Goal: Task Accomplishment & Management: Manage account settings

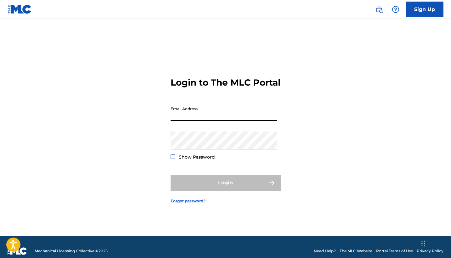
click at [190, 115] on input "Email Address" at bounding box center [224, 112] width 106 height 18
type input "[EMAIL_ADDRESS][DOMAIN_NAME]"
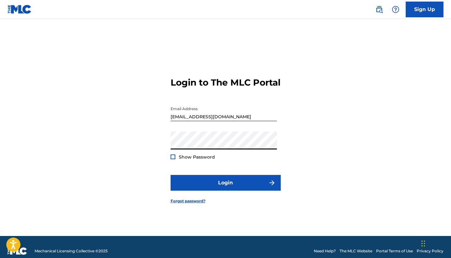
click at [173, 159] on div at bounding box center [173, 157] width 5 height 5
click at [174, 159] on img at bounding box center [172, 156] width 3 height 3
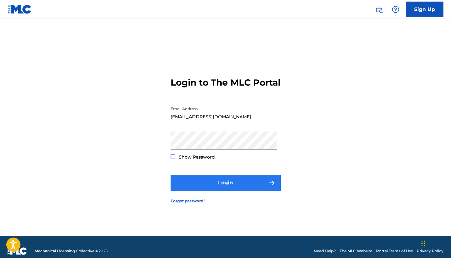
click at [215, 191] on button "Login" at bounding box center [226, 183] width 110 height 16
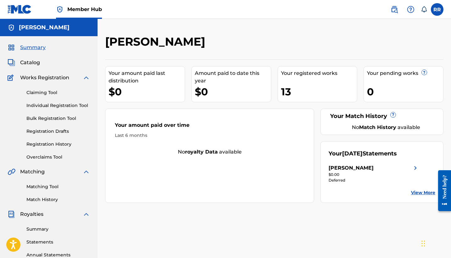
click at [288, 93] on div "13" at bounding box center [319, 92] width 76 height 14
click at [329, 73] on div "Your registered works" at bounding box center [319, 74] width 76 height 8
click at [283, 92] on div "13" at bounding box center [319, 92] width 76 height 14
click at [286, 92] on div "13" at bounding box center [319, 92] width 76 height 14
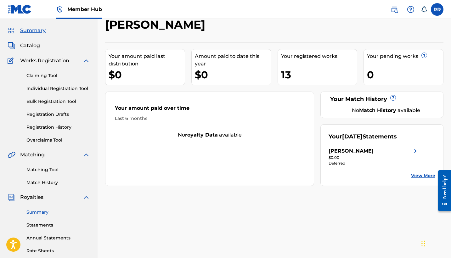
scroll to position [17, 0]
click at [35, 48] on span "Catalog" at bounding box center [30, 46] width 20 height 8
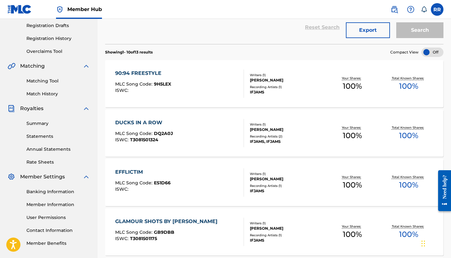
scroll to position [107, 0]
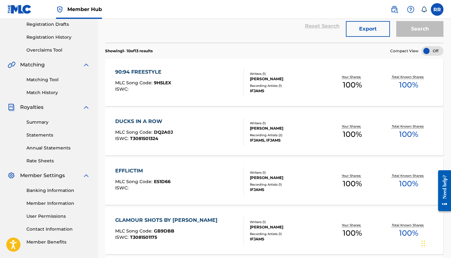
click at [387, 165] on div "EFFLICTIM MLC Song Code : ES1D66 ISWC : Writers ( 1 ) [PERSON_NAME] Recording A…" at bounding box center [274, 181] width 339 height 47
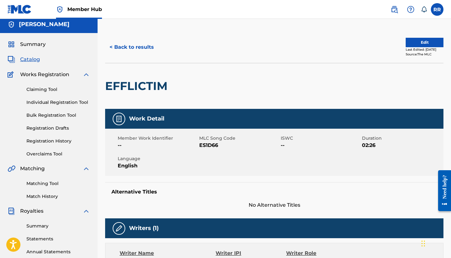
scroll to position [3, 0]
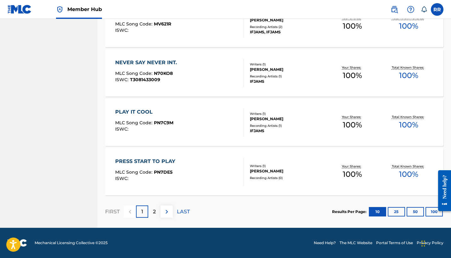
scroll to position [463, 0]
click at [154, 211] on p "2" at bounding box center [154, 212] width 3 height 8
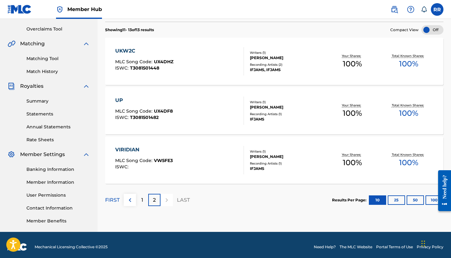
scroll to position [125, 0]
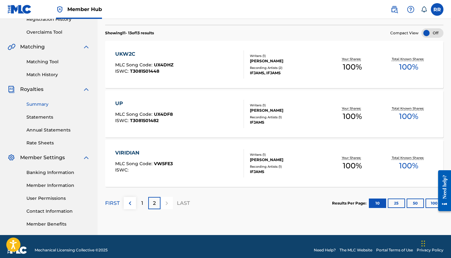
click at [39, 106] on link "Summary" at bounding box center [58, 104] width 64 height 7
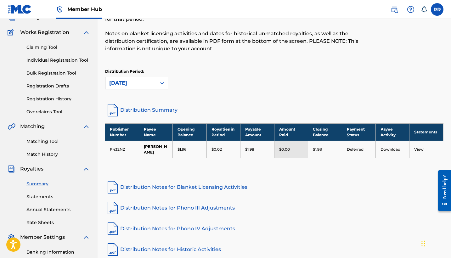
scroll to position [46, 0]
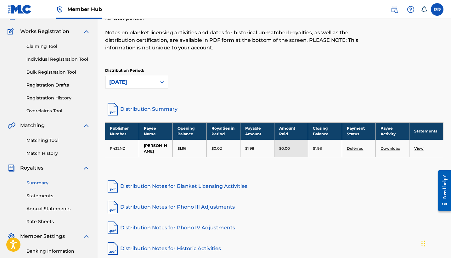
click at [163, 83] on icon at bounding box center [162, 82] width 4 height 2
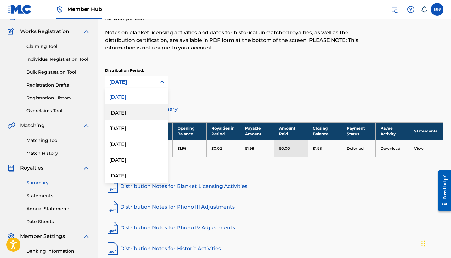
click at [136, 113] on div "[DATE]" at bounding box center [137, 112] width 62 height 16
click at [164, 82] on icon at bounding box center [162, 82] width 6 height 6
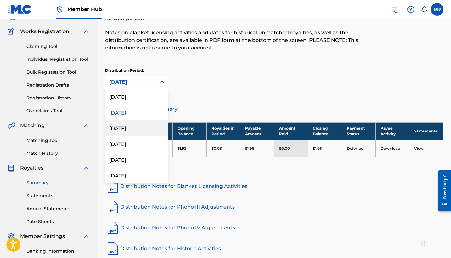
click at [129, 129] on div "[DATE]" at bounding box center [137, 128] width 62 height 16
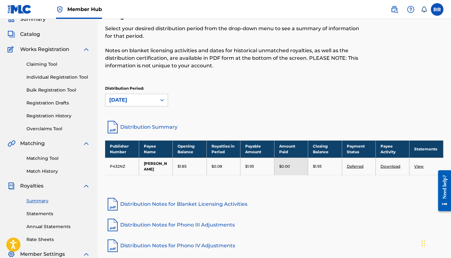
scroll to position [36, 0]
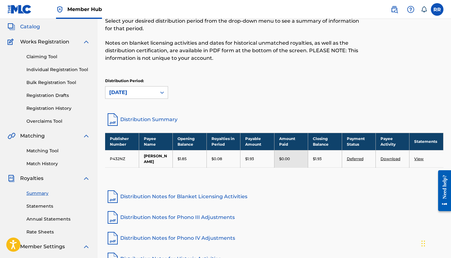
click at [33, 27] on span "Catalog" at bounding box center [30, 27] width 20 height 8
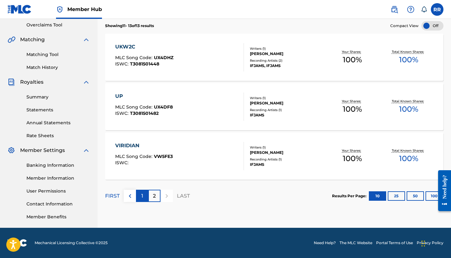
scroll to position [132, 0]
click at [142, 197] on p "1" at bounding box center [142, 196] width 2 height 8
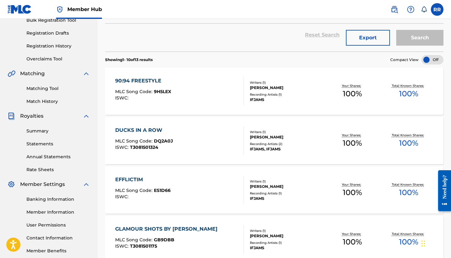
scroll to position [132, 0]
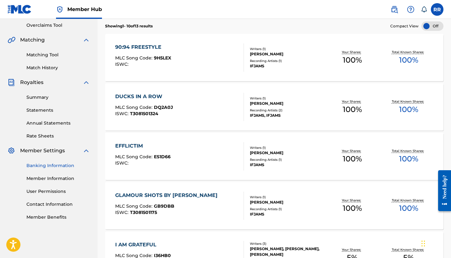
click at [54, 166] on link "Banking Information" at bounding box center [58, 166] width 64 height 7
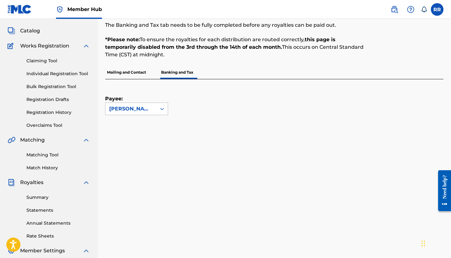
scroll to position [31, 0]
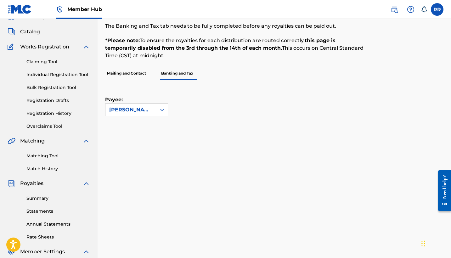
click at [139, 71] on p "Mailing and Contact" at bounding box center [126, 73] width 43 height 13
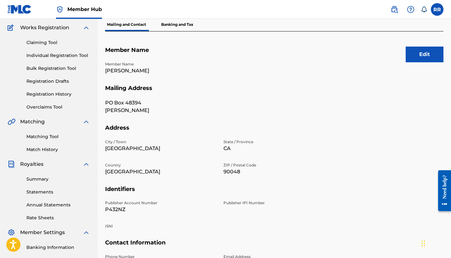
scroll to position [30, 0]
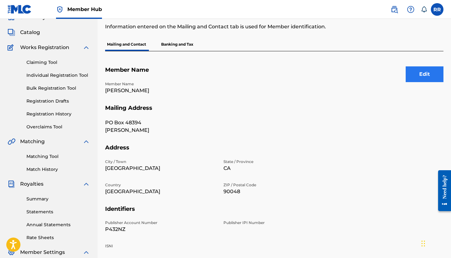
click at [421, 77] on button "Edit" at bounding box center [425, 74] width 38 height 16
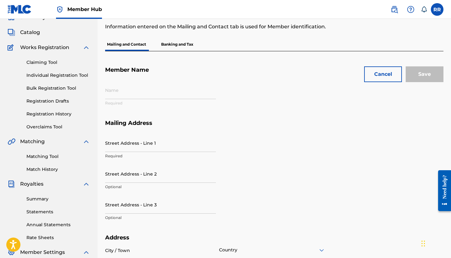
type input "[PERSON_NAME]"
type input "PO Box 48394"
type input "[PERSON_NAME]"
type input "[GEOGRAPHIC_DATA]"
type input "90048"
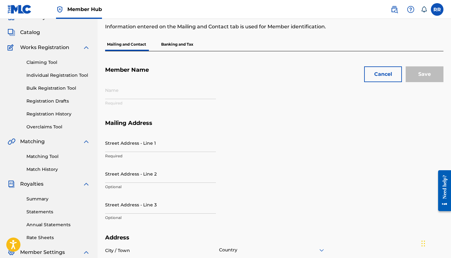
type input "P432NZ"
type input "323"
type input "9778844"
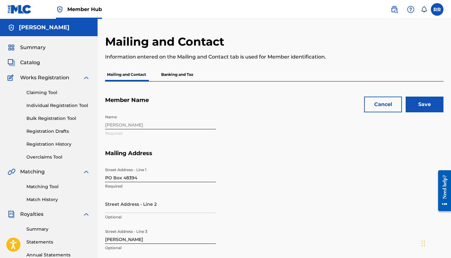
scroll to position [0, 0]
type input "[EMAIL_ADDRESS][DOMAIN_NAME]"
click at [420, 103] on input "Save" at bounding box center [425, 105] width 38 height 16
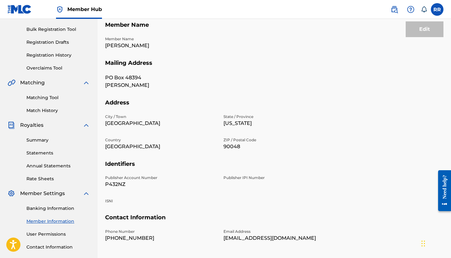
scroll to position [88, 0]
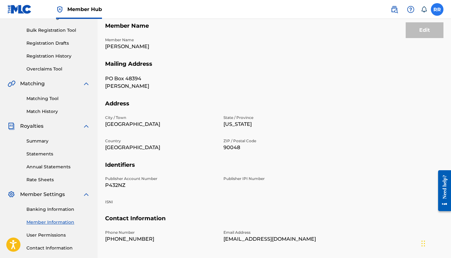
click at [438, 10] on label at bounding box center [437, 9] width 13 height 13
click at [437, 9] on input "RR [PERSON_NAME] [EMAIL_ADDRESS][DOMAIN_NAME] Notification Preferences Profile …" at bounding box center [437, 9] width 0 height 0
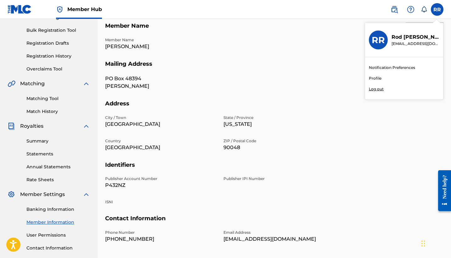
click at [374, 89] on p "Log out" at bounding box center [376, 89] width 15 height 6
click at [437, 9] on input "RR [PERSON_NAME] [EMAIL_ADDRESS][DOMAIN_NAME] Notification Preferences Profile …" at bounding box center [437, 9] width 0 height 0
